Goal: Information Seeking & Learning: Learn about a topic

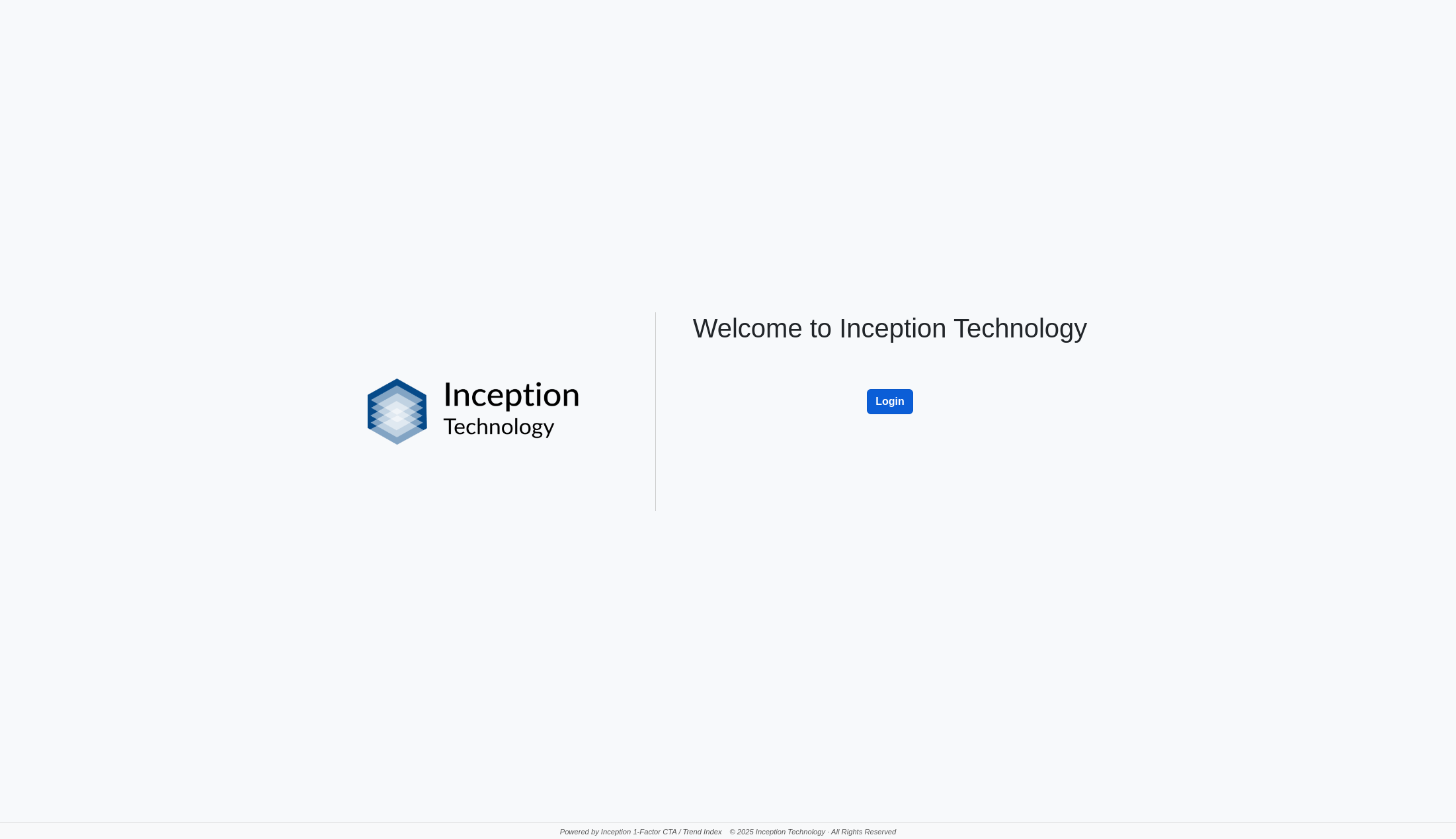
click at [890, 400] on button "Login" at bounding box center [890, 401] width 46 height 25
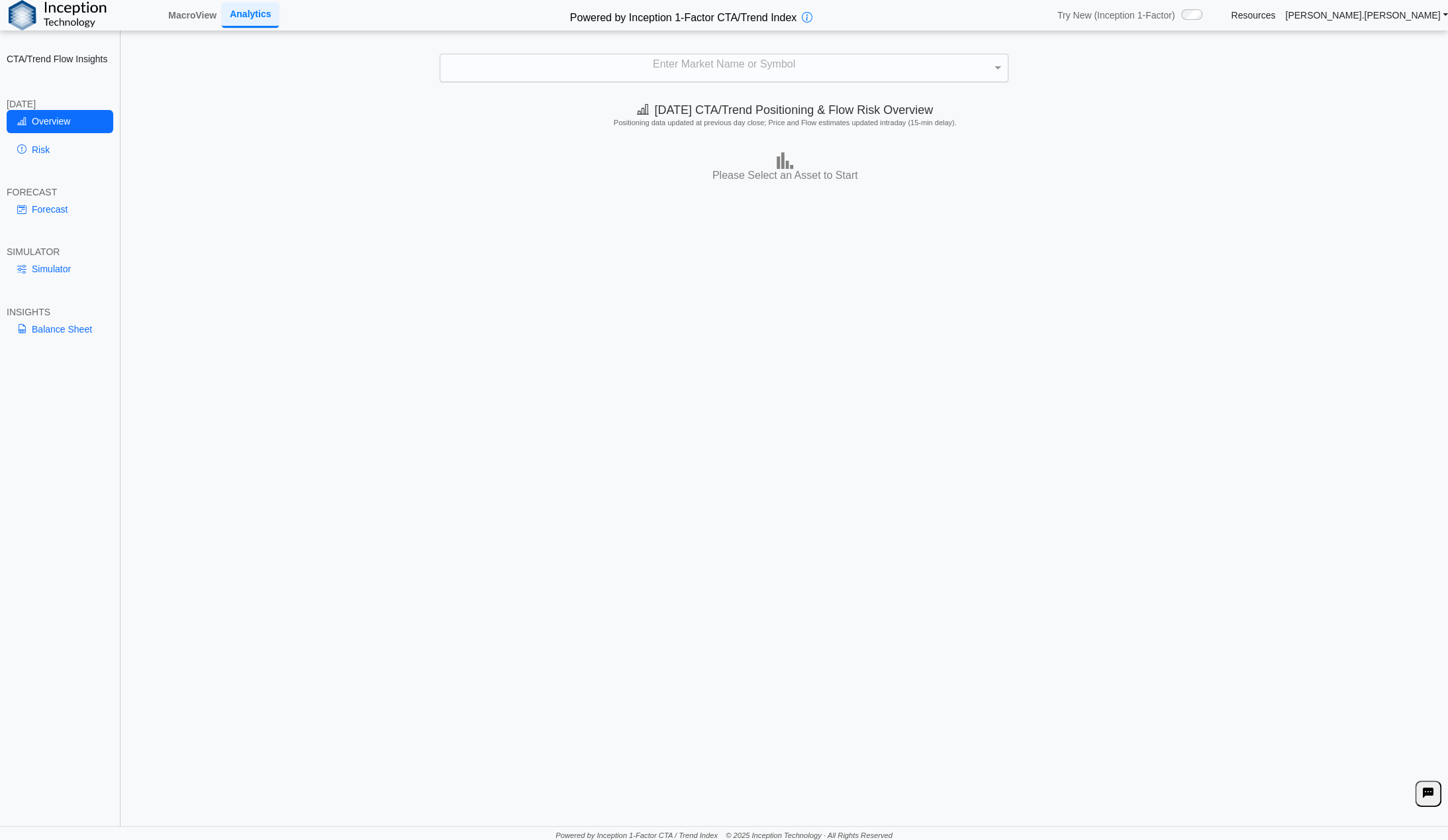
click at [727, 70] on div "Enter Market Name or Symbol" at bounding box center [724, 67] width 568 height 27
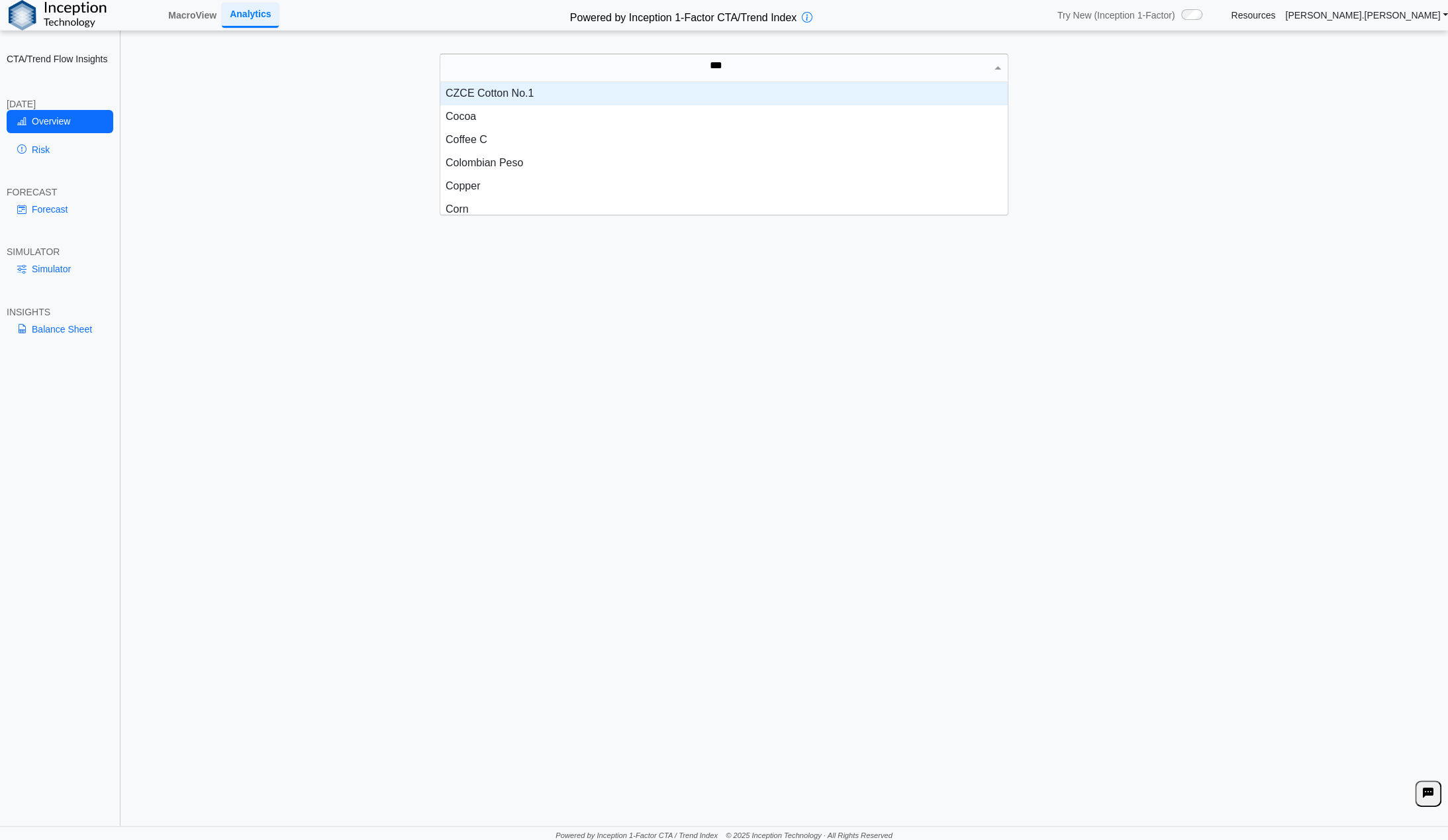
scroll to position [36, 558]
type input "****"
click at [461, 90] on div "Corn" at bounding box center [724, 94] width 568 height 23
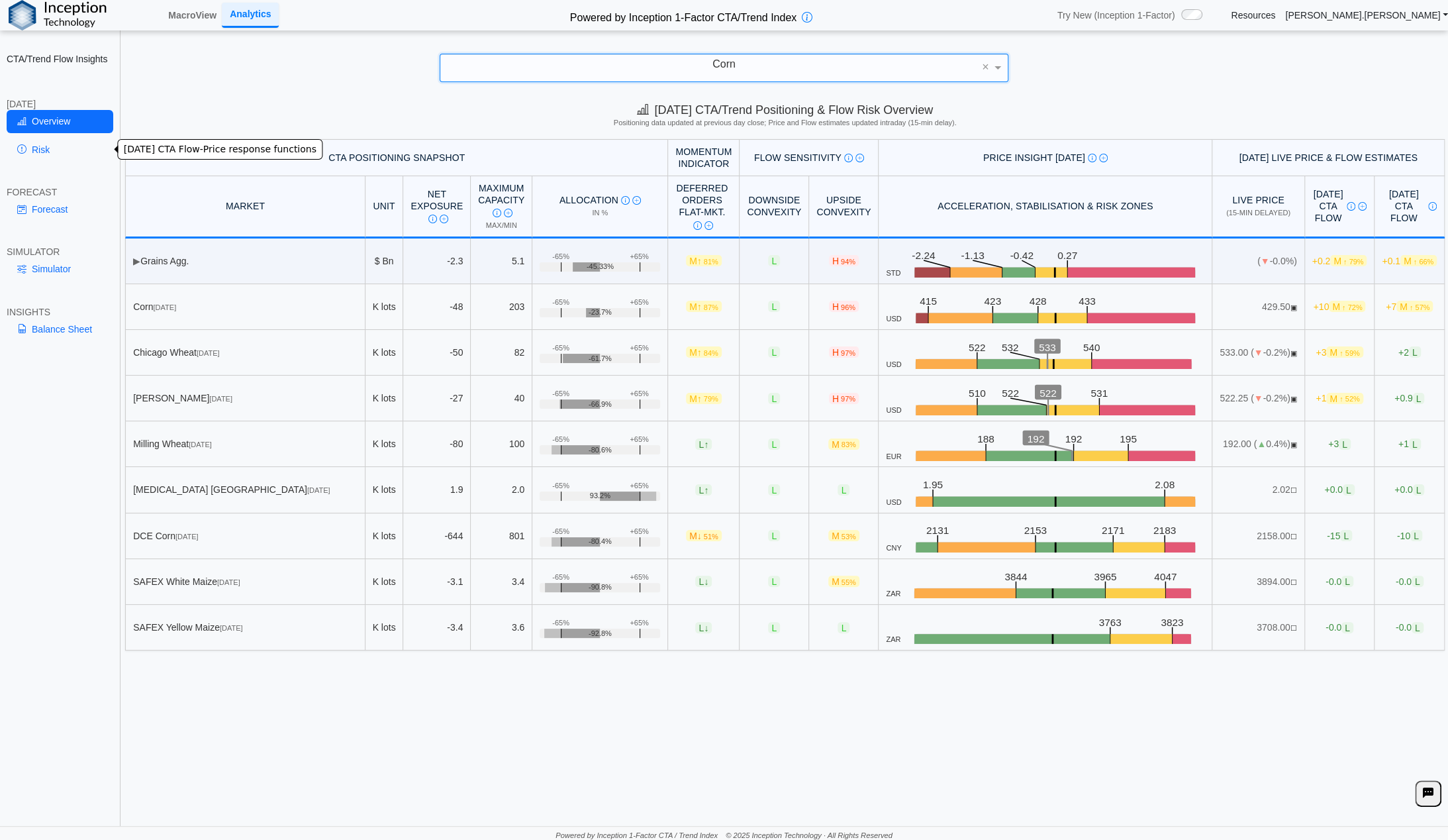
click at [39, 145] on link "Risk" at bounding box center [60, 149] width 107 height 22
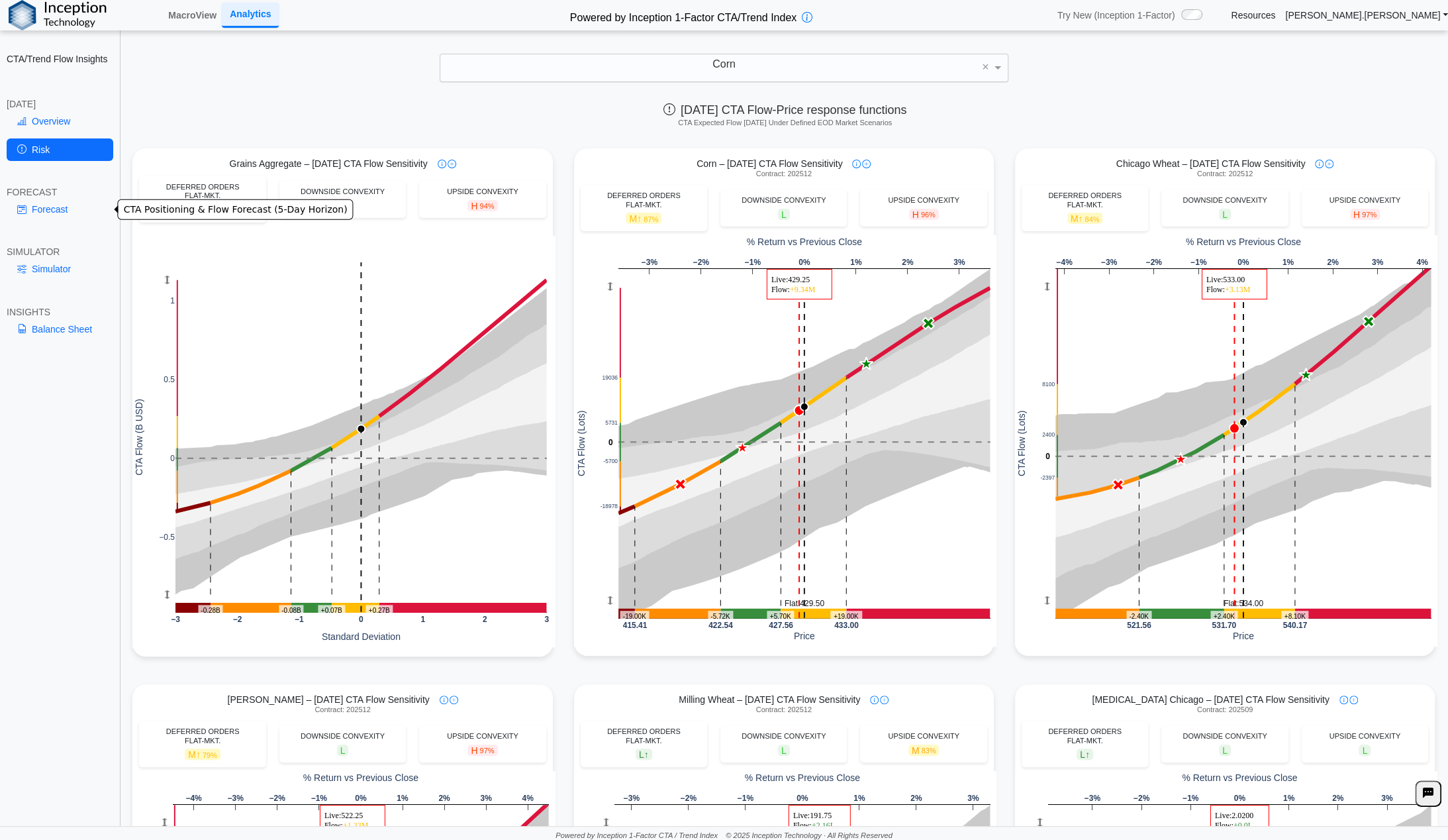
click at [54, 210] on link "Forecast" at bounding box center [60, 209] width 107 height 22
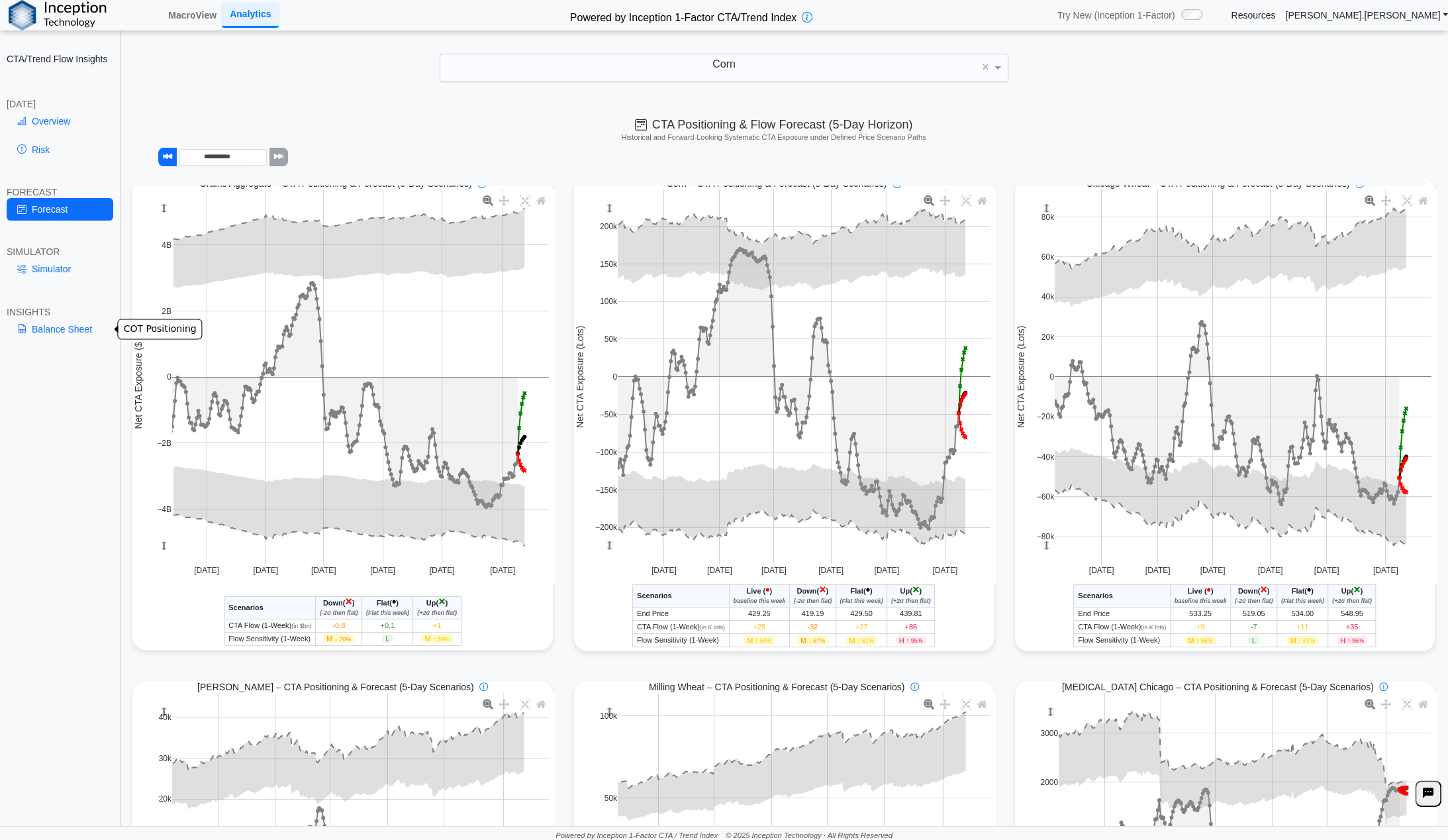
click at [60, 330] on link "Balance Sheet" at bounding box center [60, 329] width 107 height 22
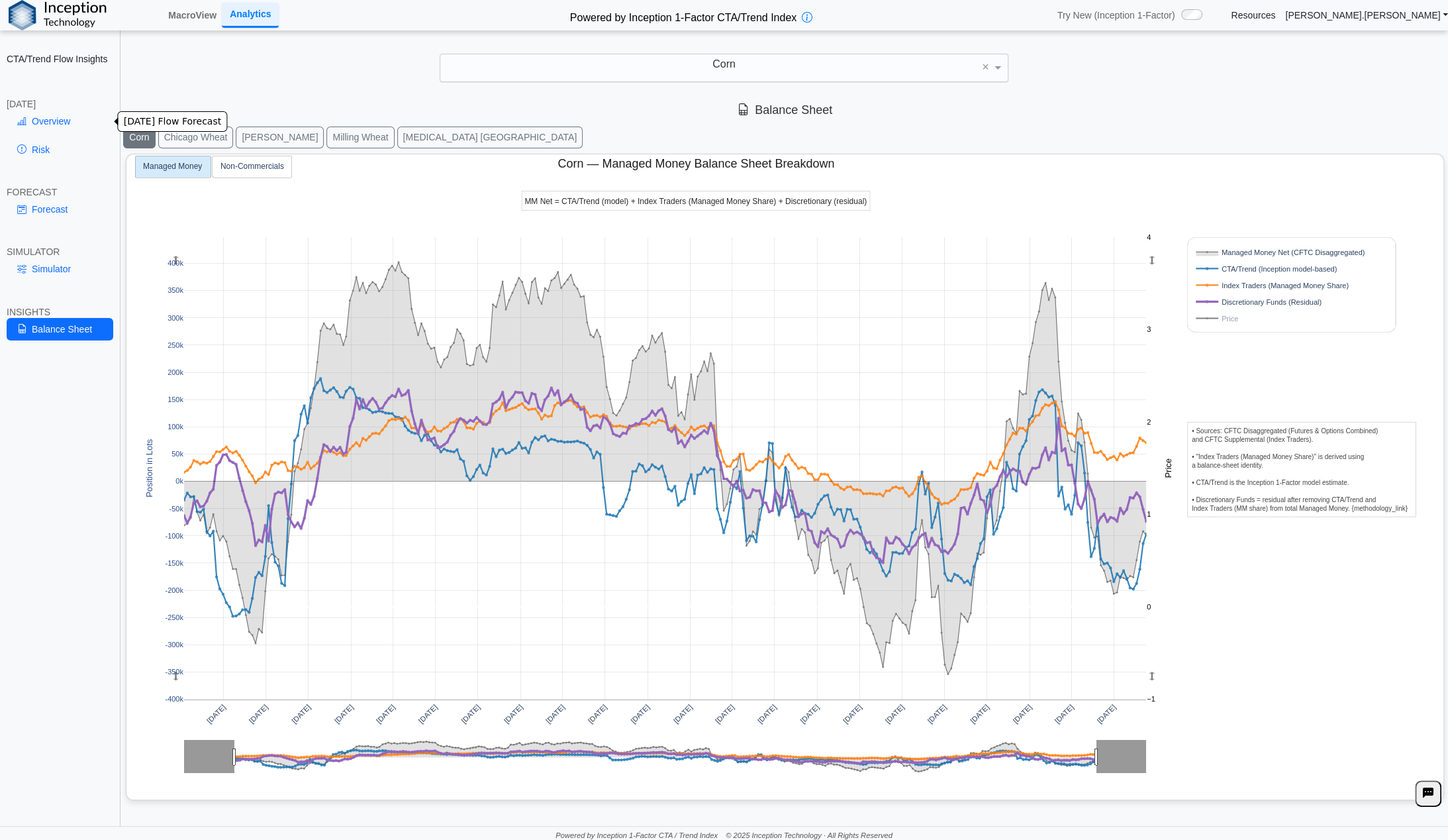
click at [69, 116] on link "Overview" at bounding box center [60, 121] width 107 height 22
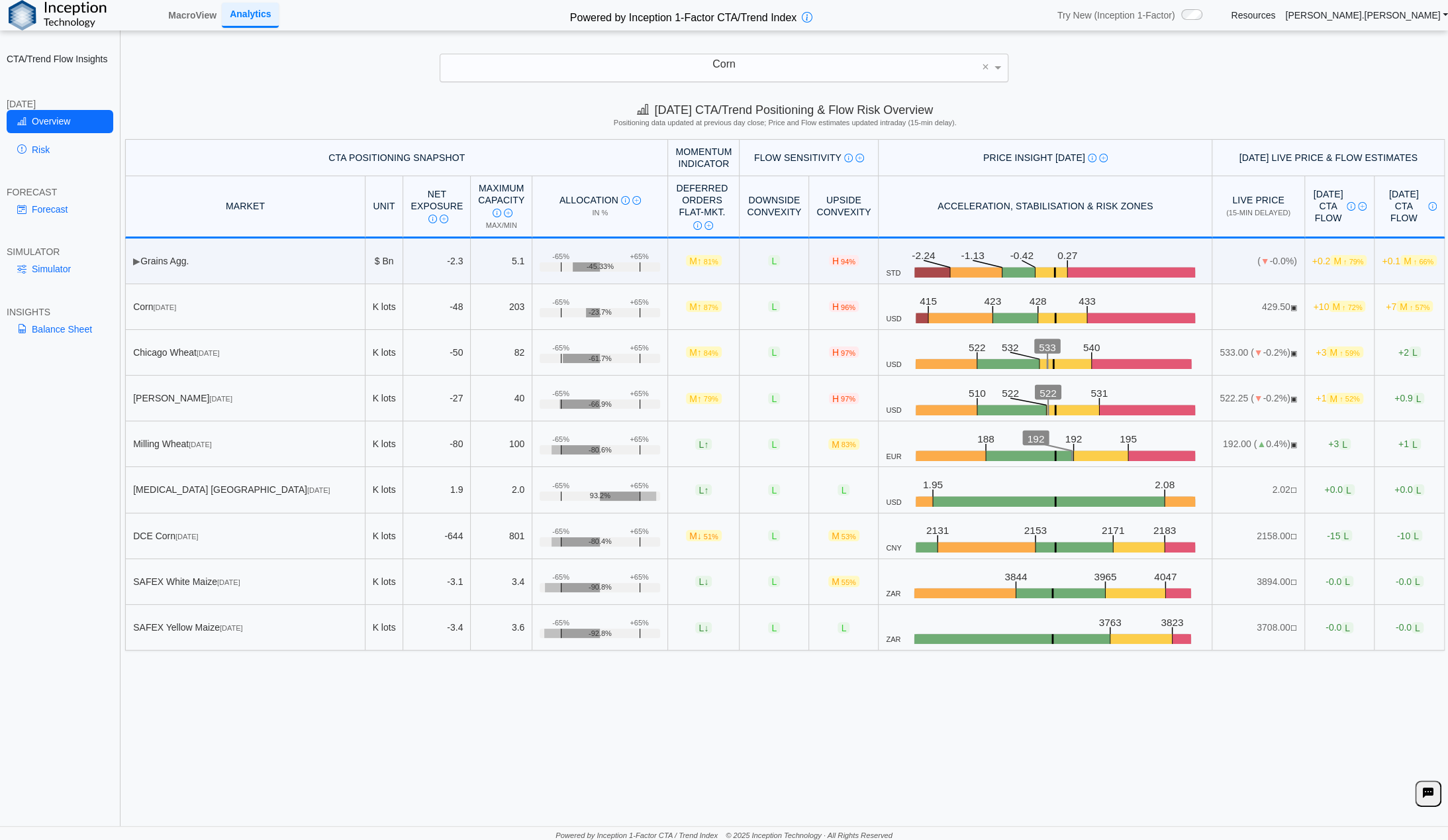
click at [755, 59] on div "Corn" at bounding box center [724, 67] width 568 height 27
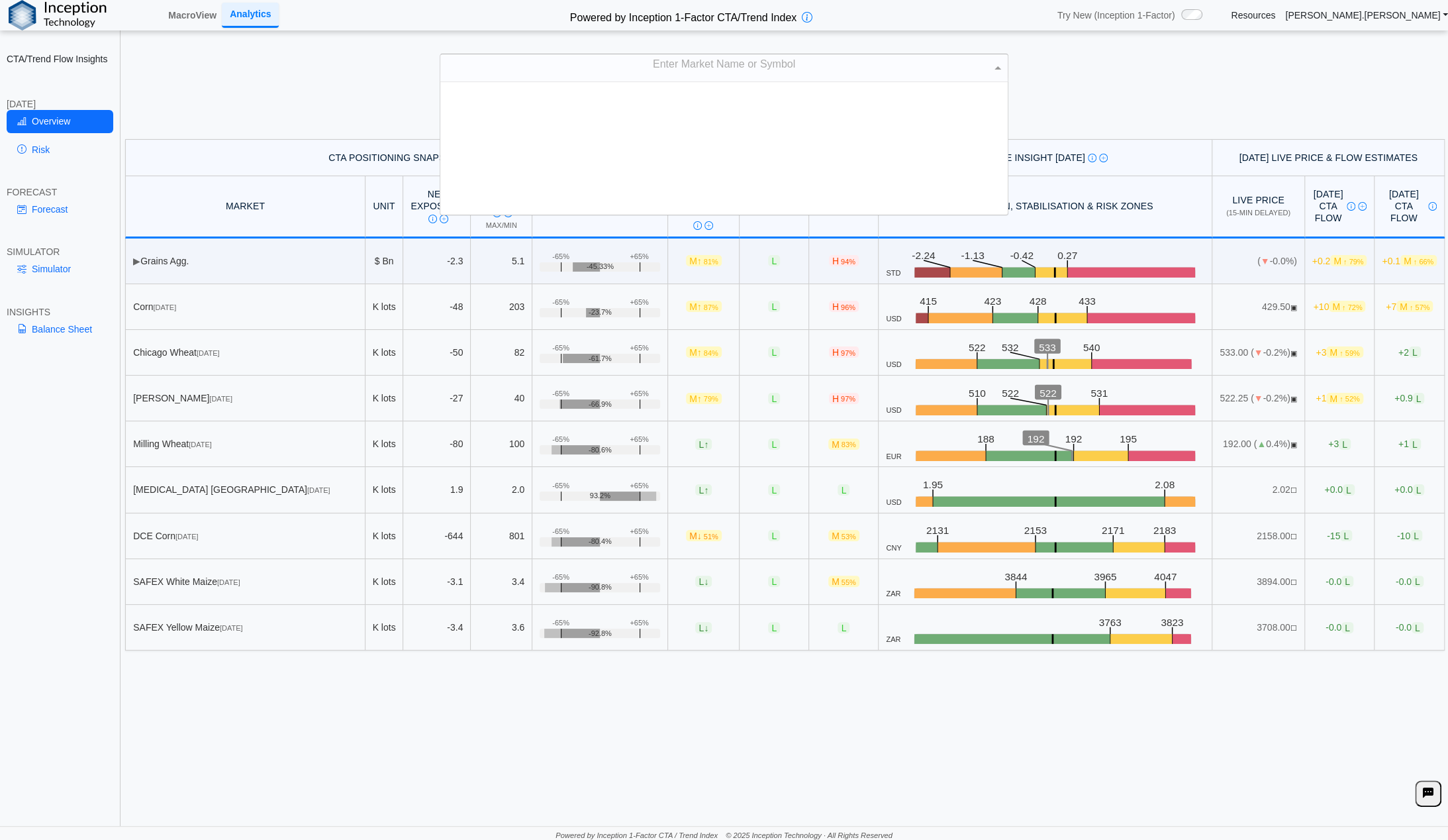
scroll to position [0, 0]
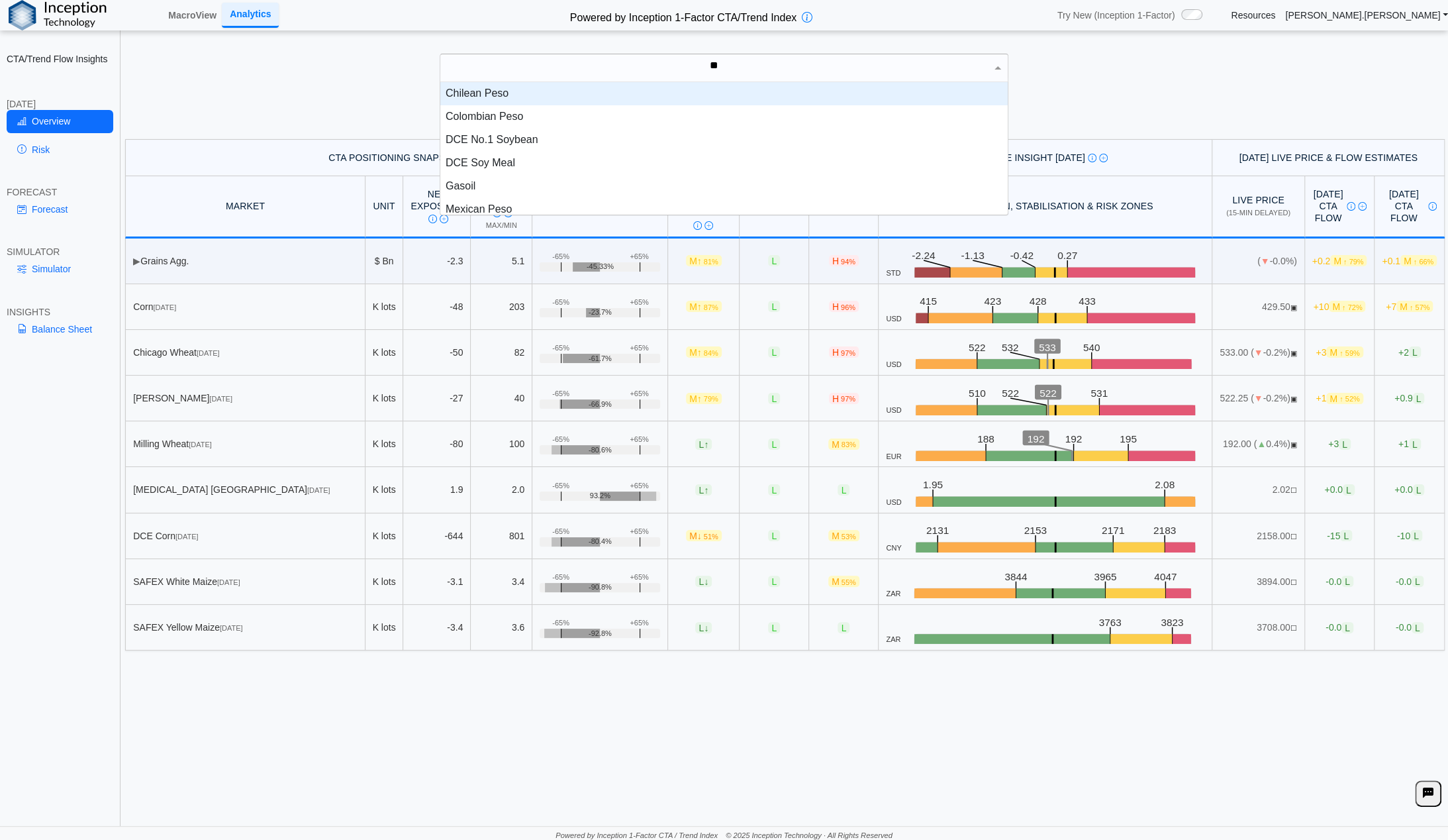
type input "***"
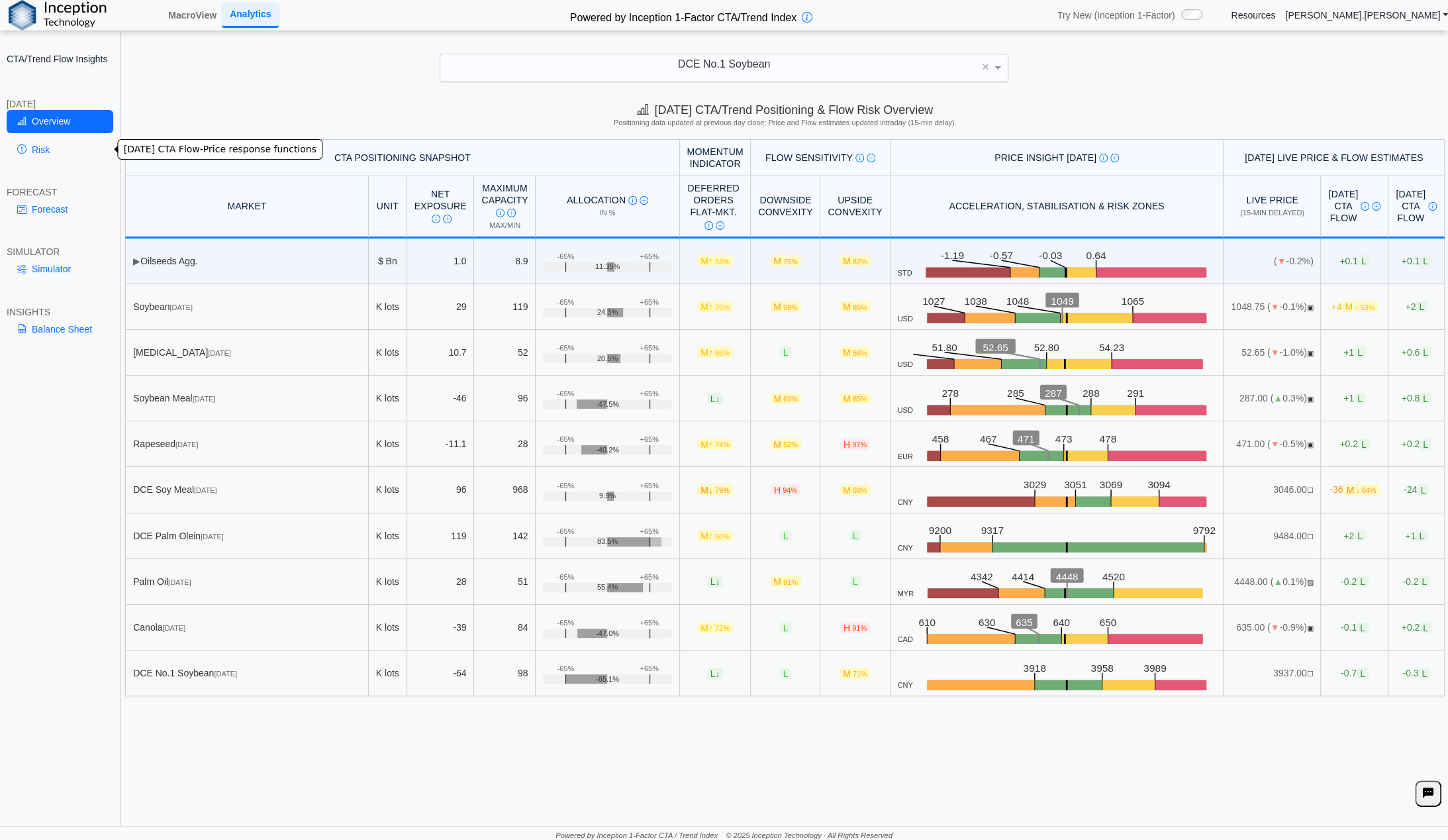
click at [30, 146] on link "Risk" at bounding box center [60, 149] width 107 height 22
